Goal: Transaction & Acquisition: Book appointment/travel/reservation

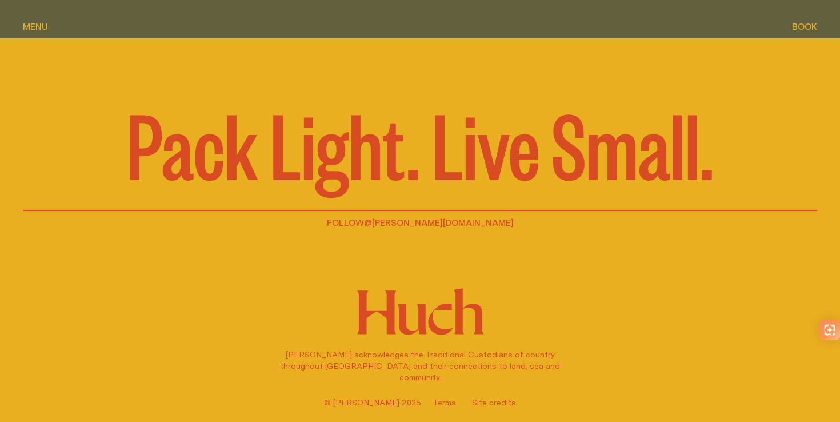
scroll to position [3336, 0]
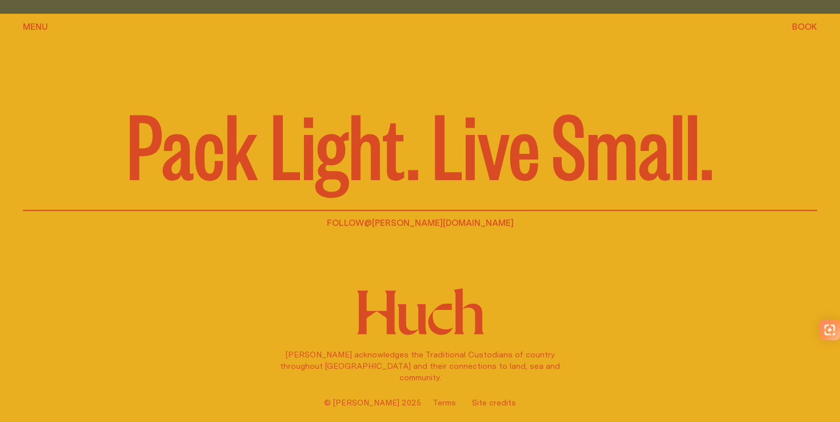
click at [805, 26] on span "Book" at bounding box center [804, 26] width 25 height 9
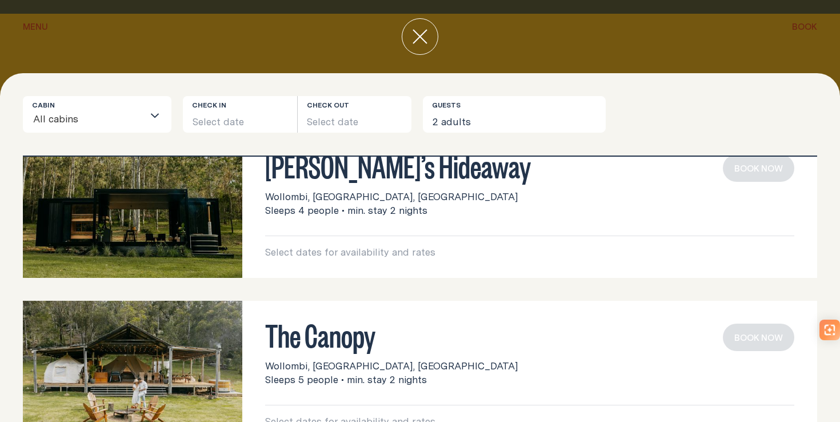
scroll to position [0, 0]
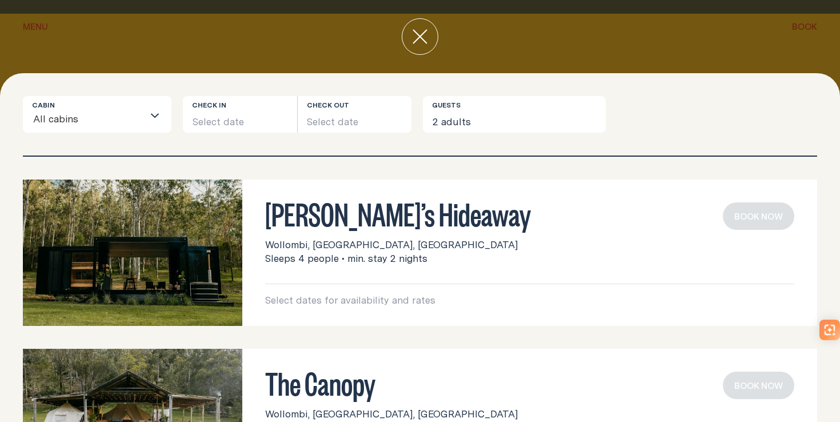
click at [609, 235] on div "[PERSON_NAME]’s Hideaway Wollombi, [GEOGRAPHIC_DATA], [GEOGRAPHIC_DATA] Sleeps …" at bounding box center [529, 233] width 529 height 63
click at [396, 296] on p "Select dates for availability and rates" at bounding box center [529, 300] width 529 height 14
click at [205, 111] on button "Select date" at bounding box center [240, 114] width 114 height 37
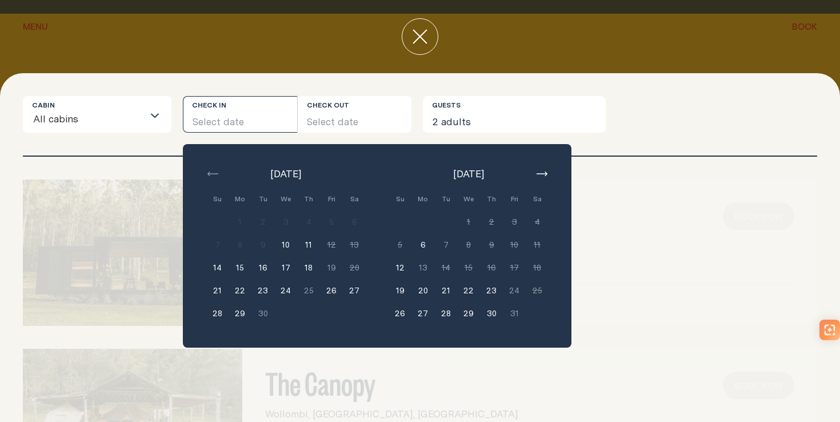
click at [538, 171] on icon "button" at bounding box center [542, 173] width 11 height 5
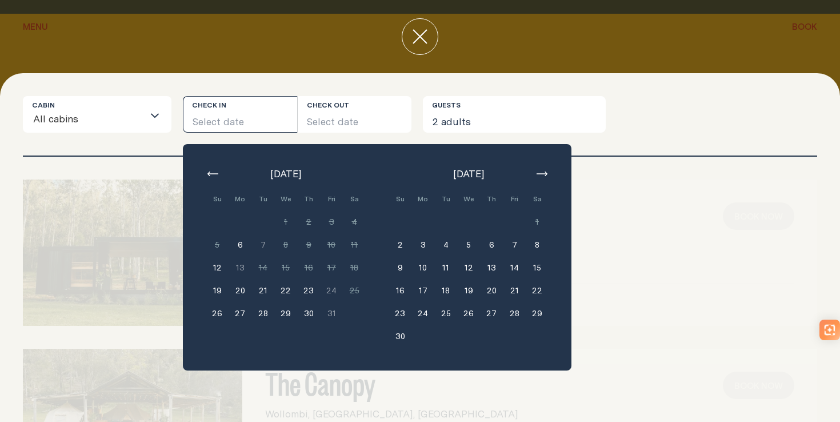
click at [538, 171] on icon "button" at bounding box center [542, 173] width 11 height 5
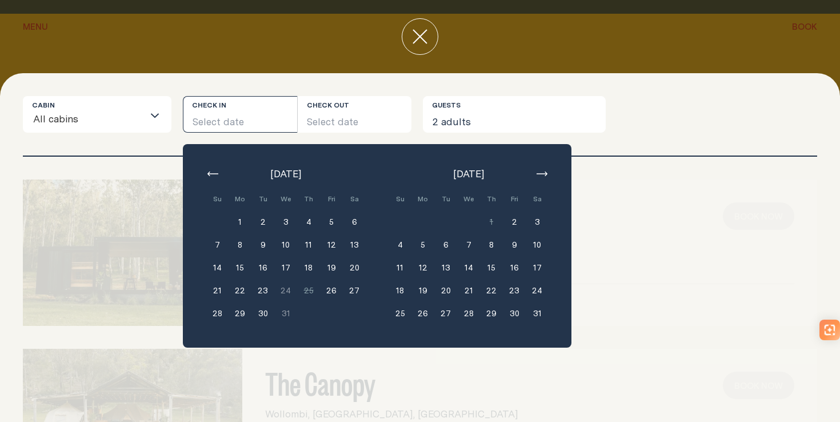
click at [538, 171] on icon "button" at bounding box center [542, 173] width 11 height 5
click at [490, 291] on button "26" at bounding box center [491, 290] width 23 height 23
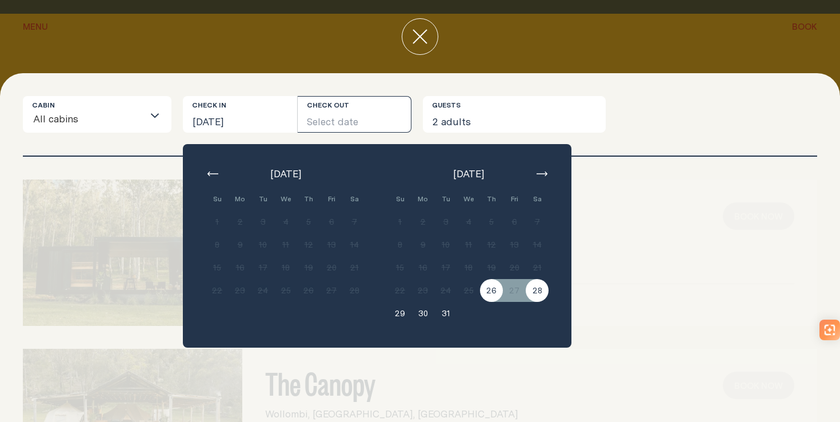
click at [536, 290] on button "28" at bounding box center [537, 290] width 23 height 23
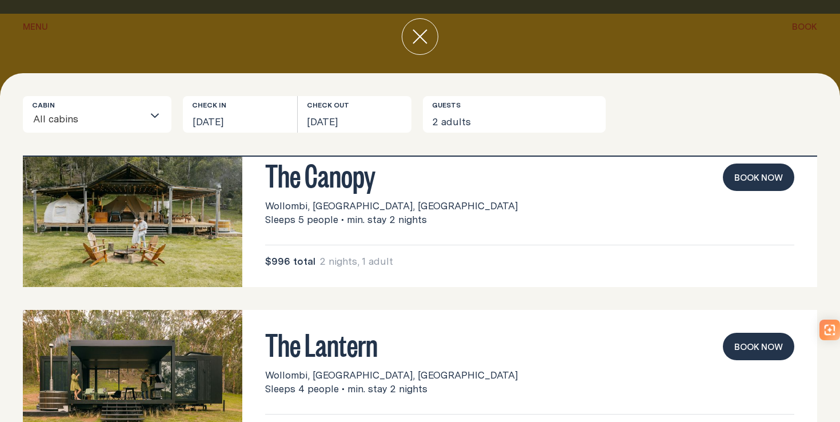
scroll to position [265, 0]
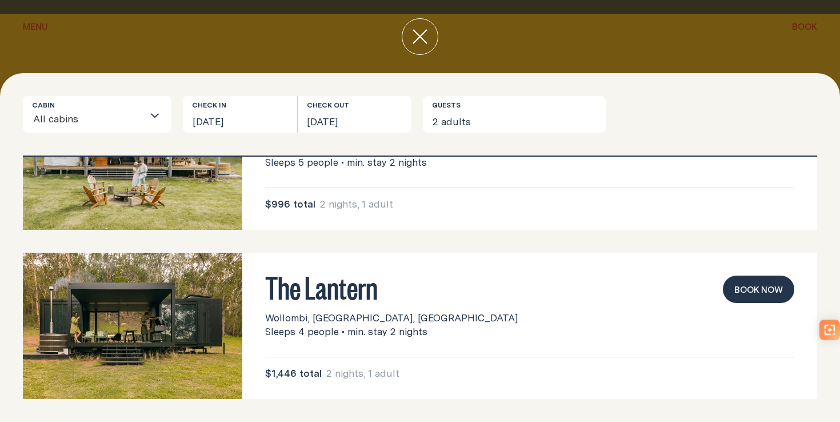
click at [85, 313] on img at bounding box center [132, 326] width 219 height 146
click at [115, 308] on img at bounding box center [132, 326] width 219 height 146
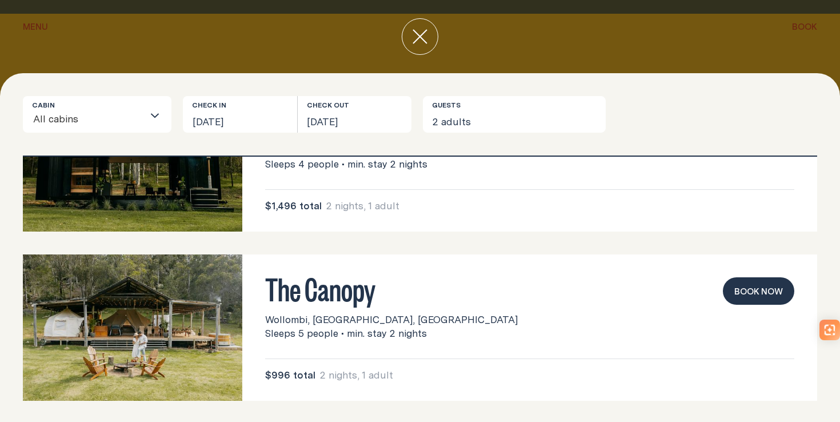
scroll to position [0, 0]
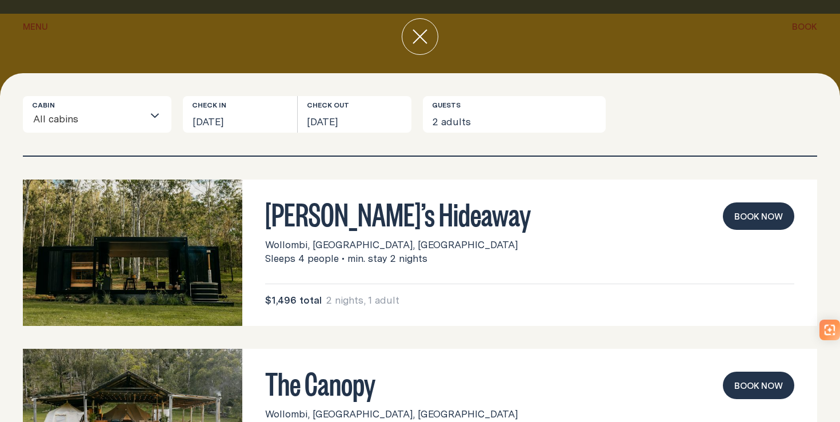
click at [420, 33] on icon "close" at bounding box center [420, 36] width 15 height 15
